Goal: Task Accomplishment & Management: Complete application form

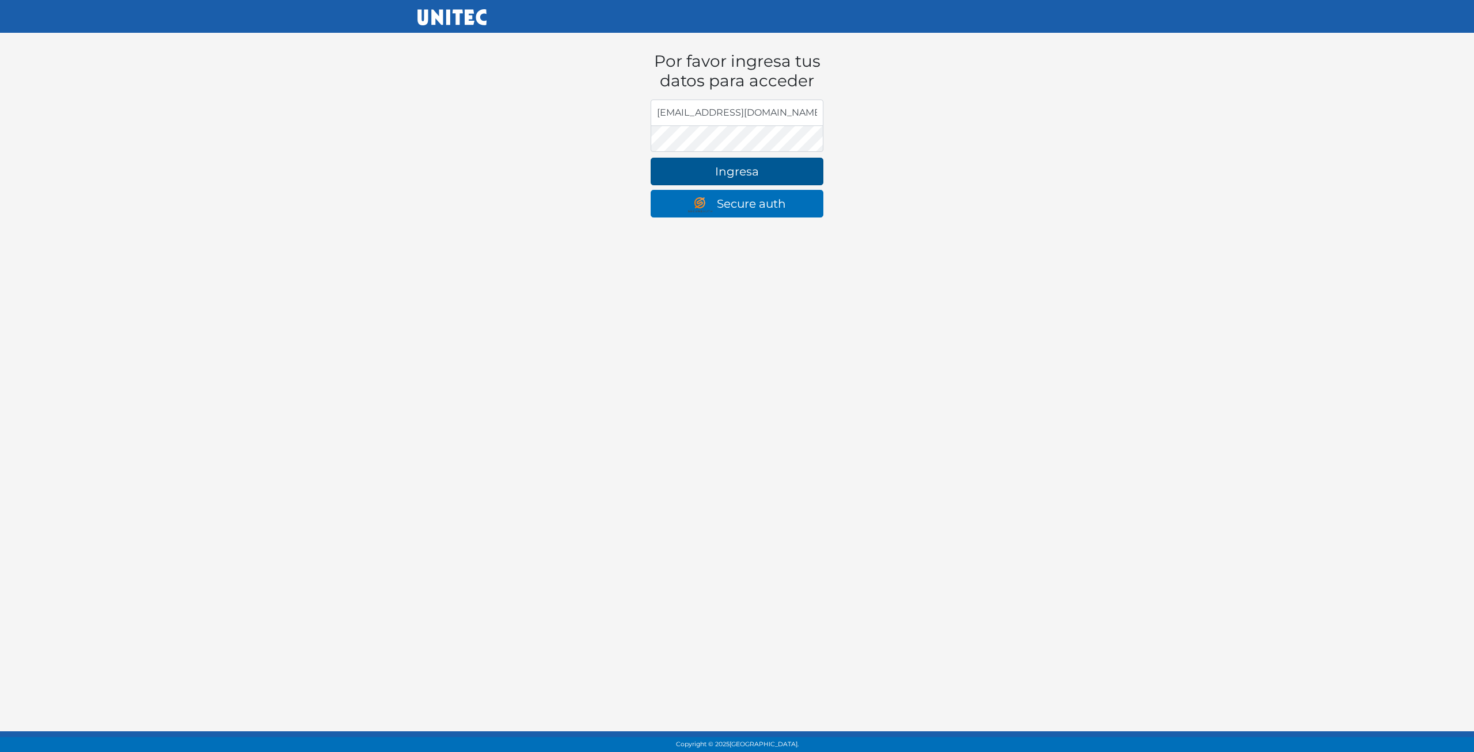
type input "[EMAIL_ADDRESS][DOMAIN_NAME]"
click at [651, 158] on button "Ingresa" at bounding box center [737, 172] width 173 height 28
type input "rrcfesc@gmail.com"
click at [701, 154] on form "Por favor ingresa tus datos para acceder Dirección de email rrcfesc@gmail.com c…" at bounding box center [737, 124] width 190 height 203
click at [651, 158] on button "Ingresa" at bounding box center [737, 172] width 173 height 28
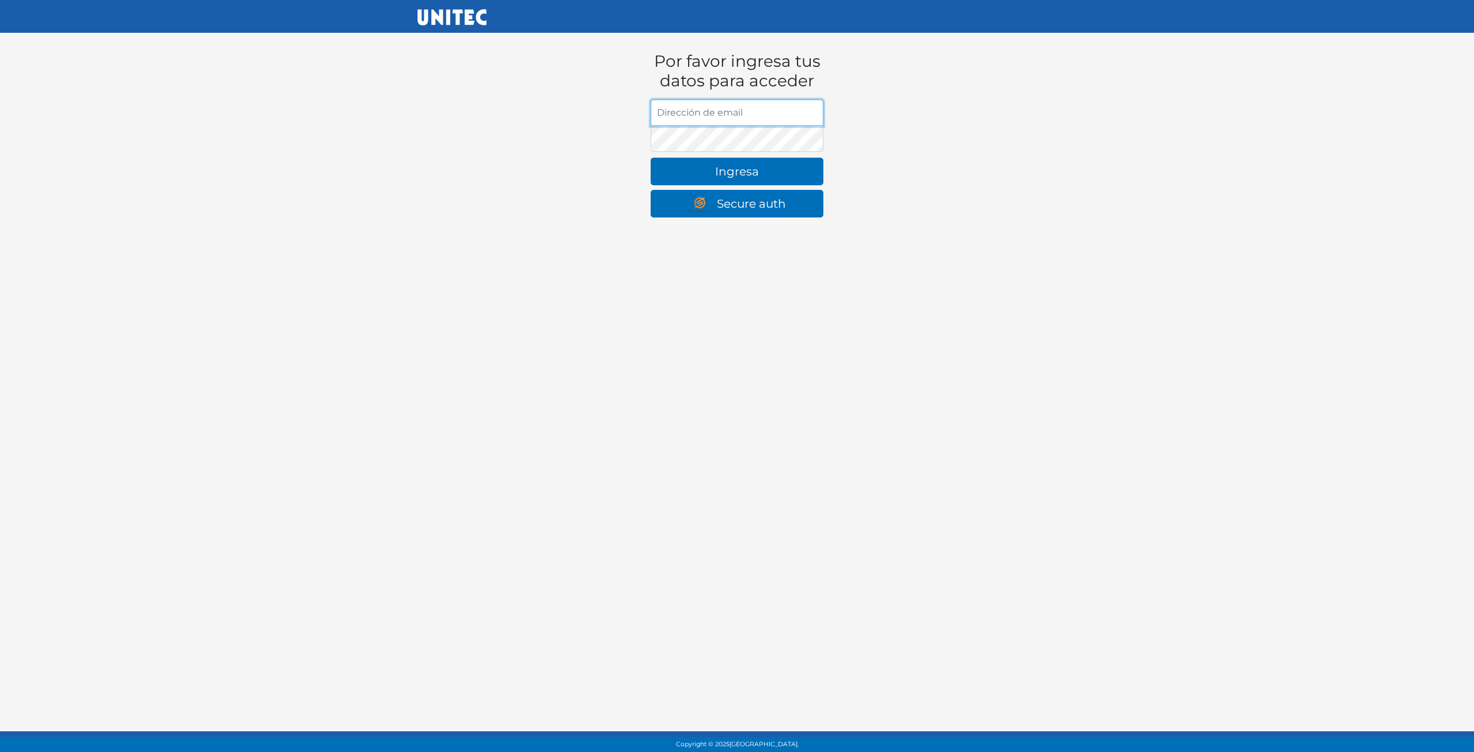
click at [701, 100] on input "Dirección de email" at bounding box center [737, 113] width 173 height 26
type input "rrcfesc@gmail.com"
click at [651, 158] on button "Ingresa" at bounding box center [737, 172] width 173 height 28
